Goal: Obtain resource: Obtain resource

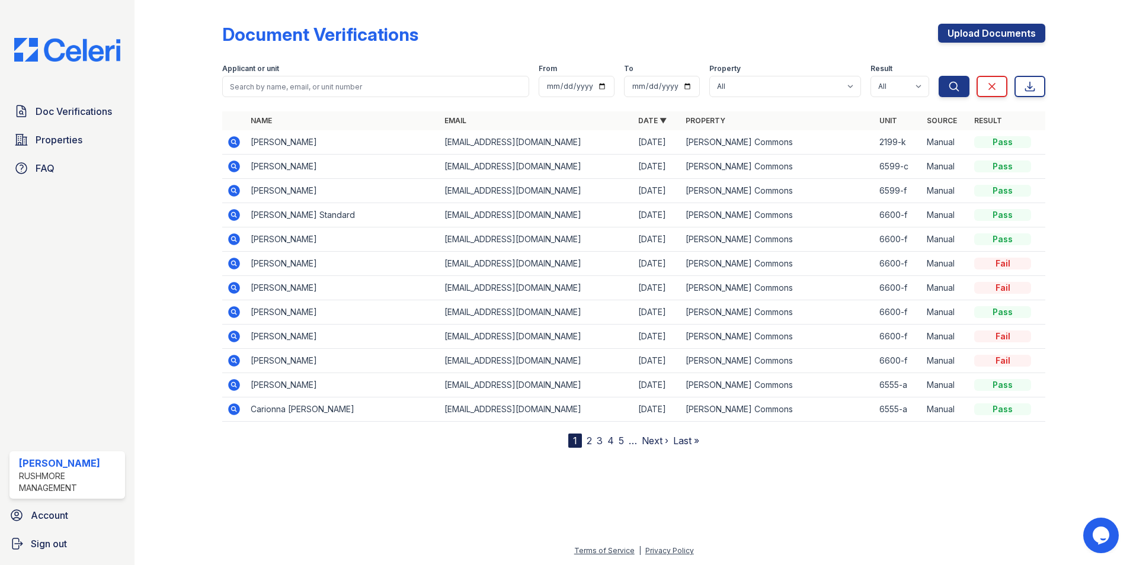
click at [235, 141] on icon at bounding box center [234, 142] width 14 height 14
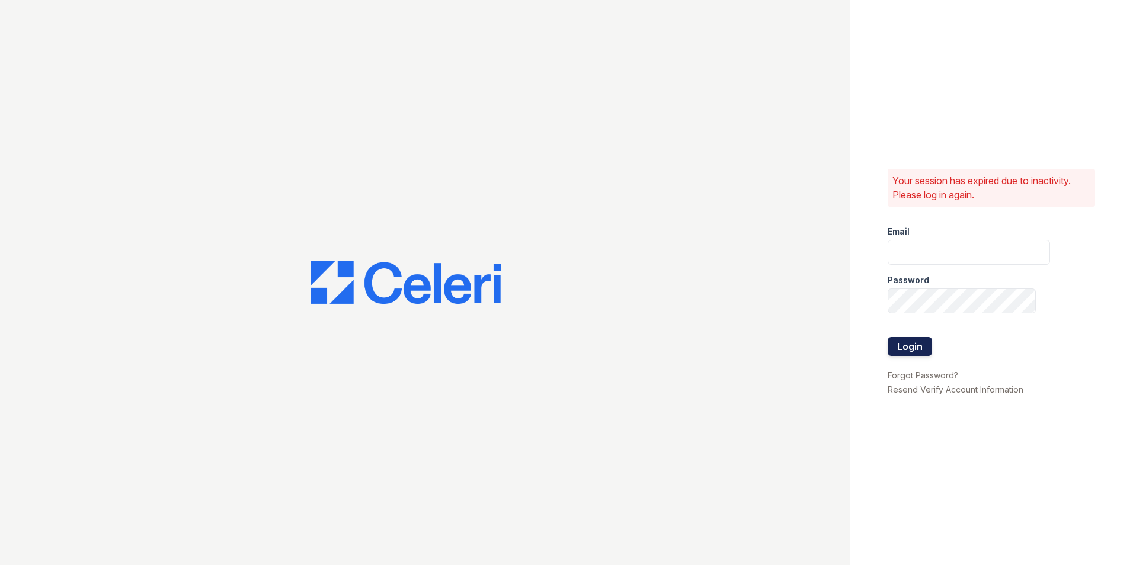
type input "Twalker@rushmoremgmt.com"
click at [917, 345] on button "Login" at bounding box center [910, 346] width 44 height 19
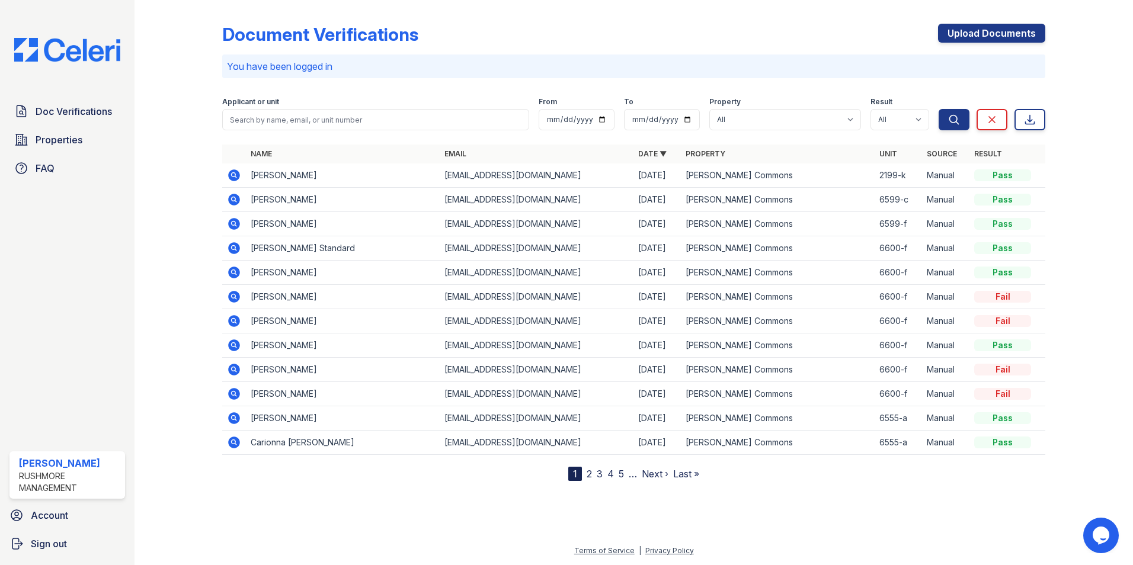
click at [236, 174] on icon at bounding box center [234, 175] width 14 height 14
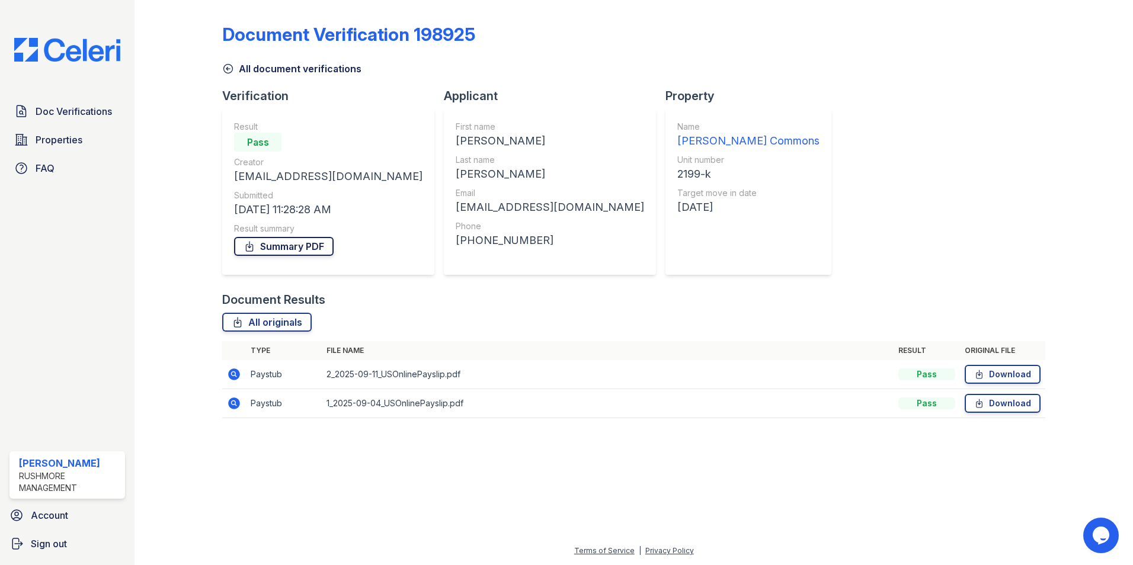
click at [303, 242] on link "Summary PDF" at bounding box center [284, 246] width 100 height 19
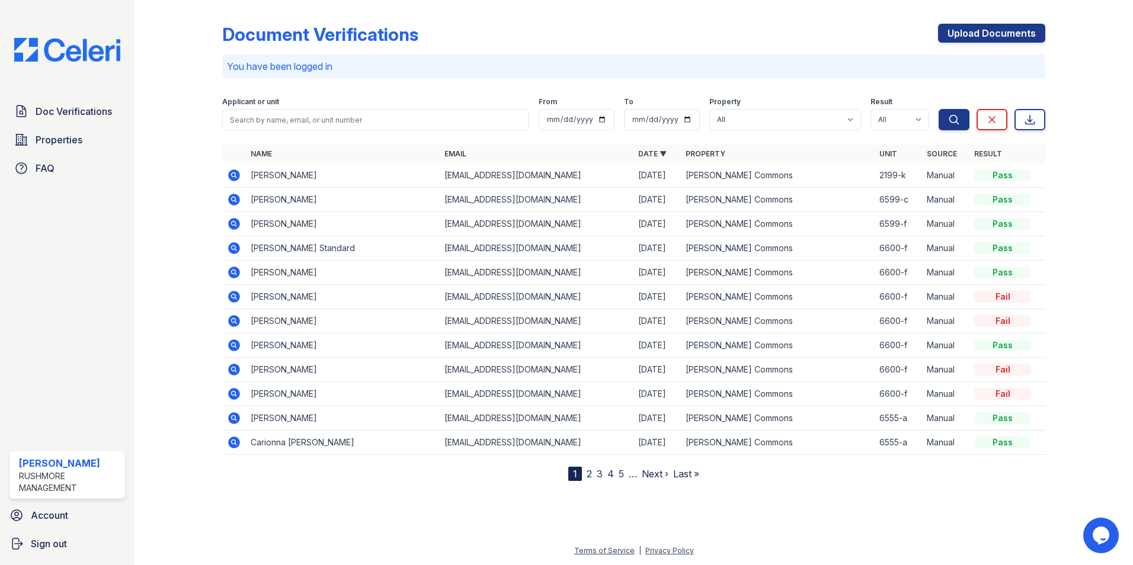
click at [233, 197] on icon at bounding box center [234, 200] width 14 height 14
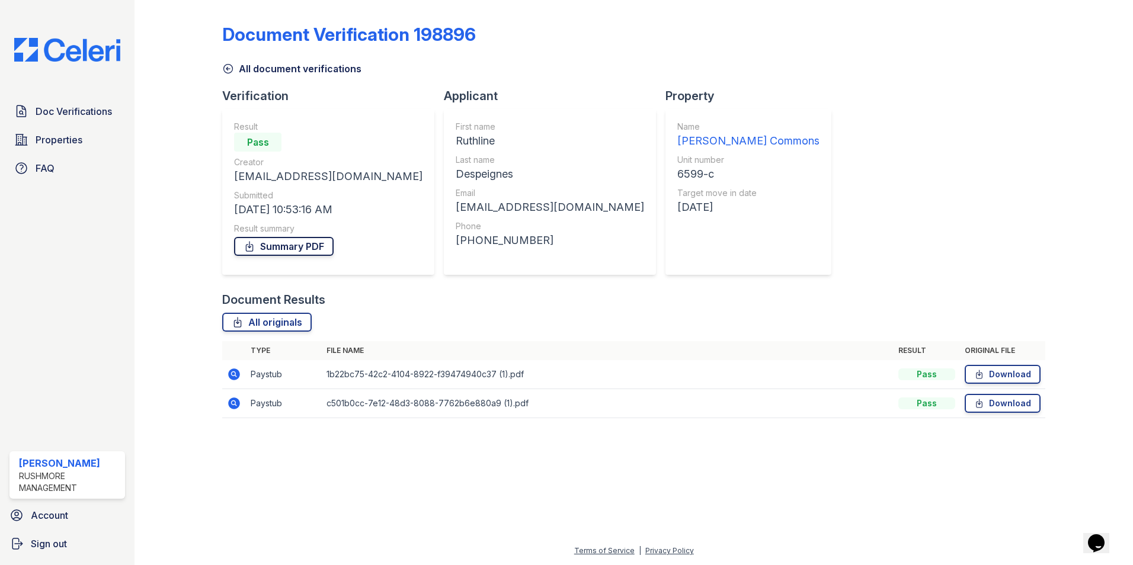
click at [249, 248] on icon at bounding box center [249, 246] width 7 height 9
